Goal: Transaction & Acquisition: Download file/media

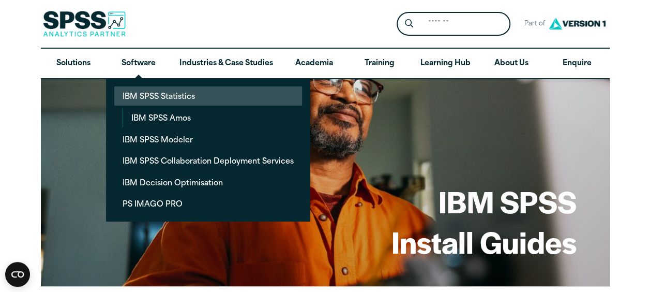
click at [154, 100] on link "IBM SPSS Statistics" at bounding box center [208, 95] width 188 height 19
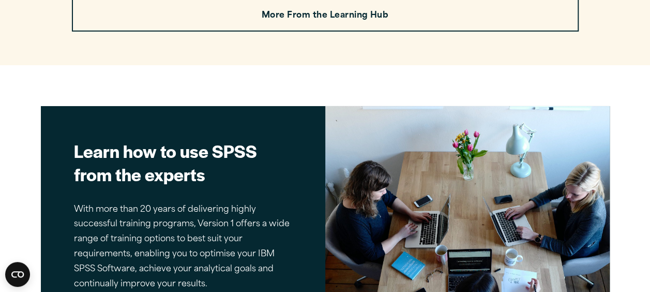
scroll to position [3620, 0]
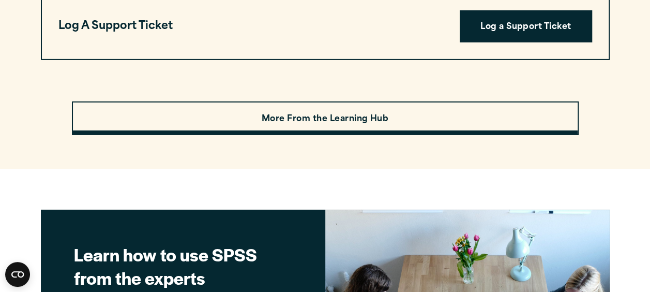
click at [333, 108] on link "More From the Learning Hub" at bounding box center [325, 118] width 507 height 34
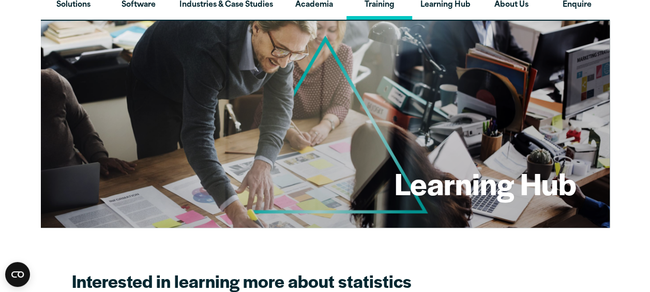
scroll to position [52, 0]
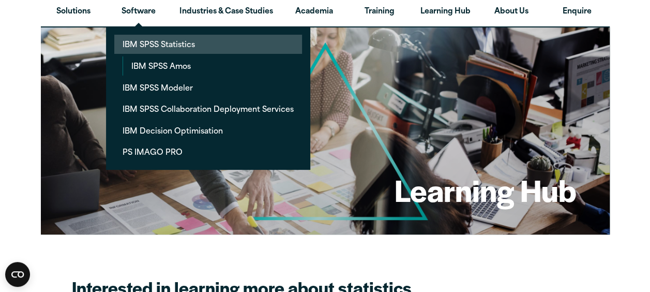
click at [163, 42] on link "IBM SPSS Statistics" at bounding box center [208, 44] width 188 height 19
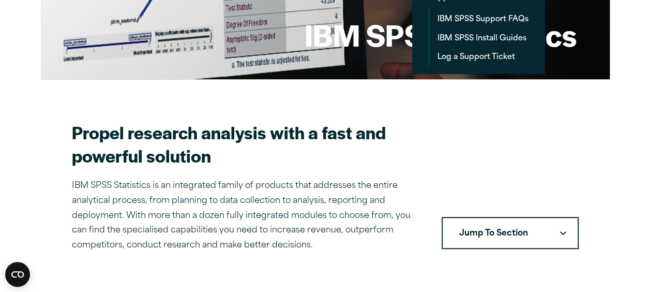
scroll to position [310, 0]
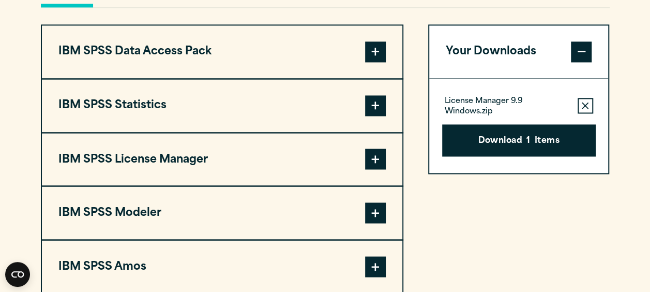
scroll to position [771, 0]
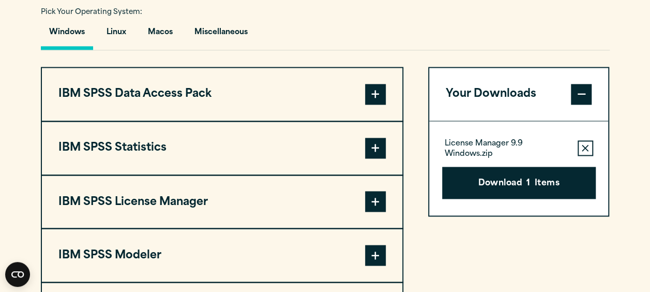
click at [379, 152] on span at bounding box center [375, 148] width 21 height 21
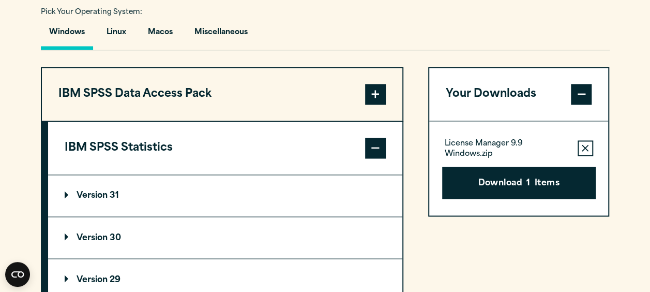
click at [72, 233] on p "Version 30" at bounding box center [93, 237] width 56 height 8
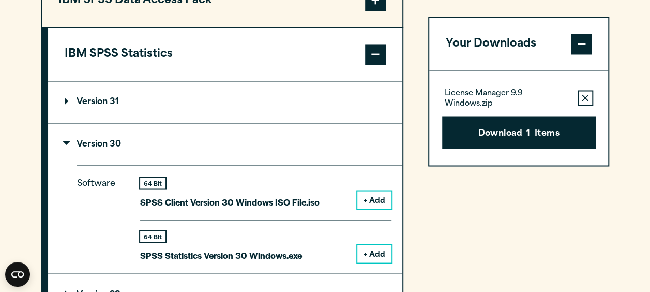
scroll to position [874, 0]
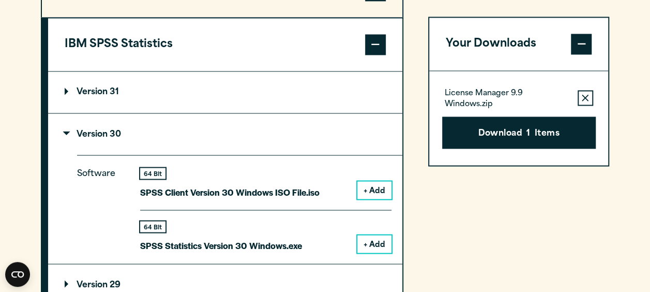
click at [373, 235] on button "+ Add" at bounding box center [374, 244] width 34 height 18
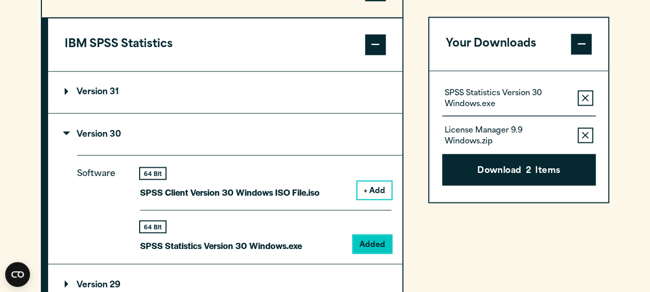
click at [583, 138] on button "Remove this item from your software download list" at bounding box center [586, 135] width 16 height 16
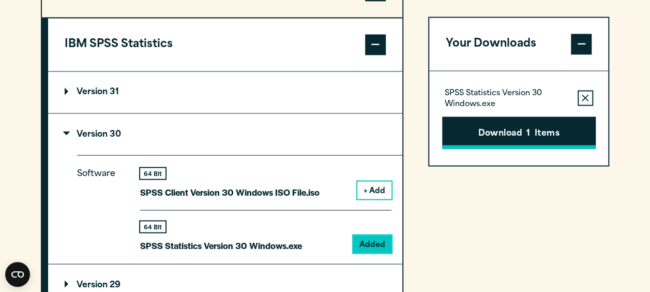
click at [539, 126] on button "Download 1 Items" at bounding box center [519, 132] width 154 height 32
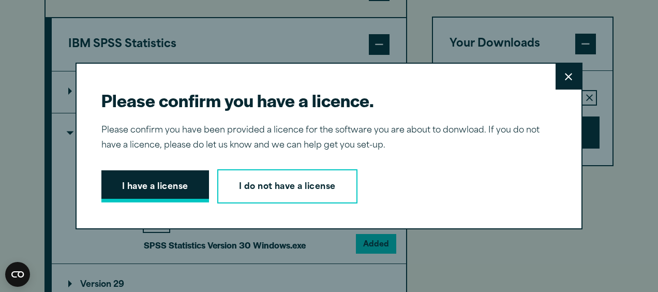
click at [188, 186] on button "I have a license" at bounding box center [155, 186] width 108 height 32
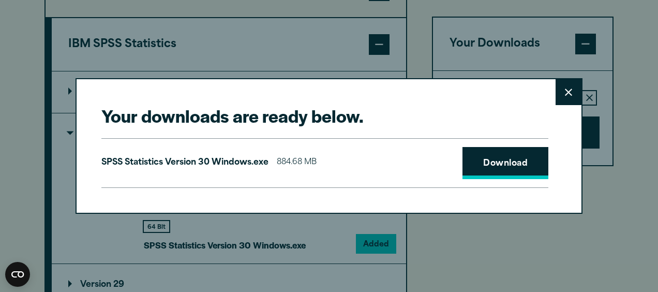
click at [497, 166] on link "Download" at bounding box center [505, 163] width 86 height 32
click at [565, 92] on icon at bounding box center [568, 91] width 7 height 7
